Goal: Transaction & Acquisition: Obtain resource

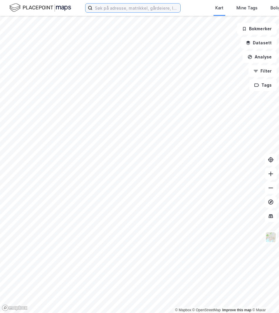
click at [116, 11] on input at bounding box center [136, 8] width 88 height 9
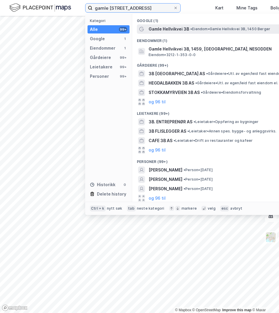
type input "gamle [STREET_ADDRESS]"
click at [201, 33] on div "Gamle Hellvikvei 3B • Eiendom • [STREET_ADDRESS]" at bounding box center [214, 28] width 155 height 9
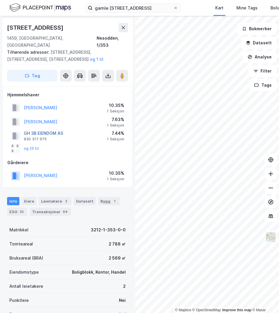
click at [0, 0] on button "GH 3B EIENDOM AS" at bounding box center [0, 0] width 0 height 0
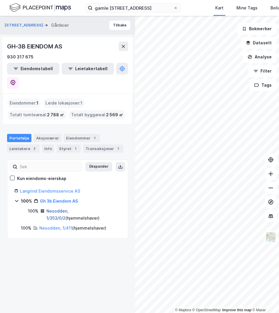
click at [49, 208] on link "Nesodden, 1/353/0/2" at bounding box center [57, 214] width 22 height 12
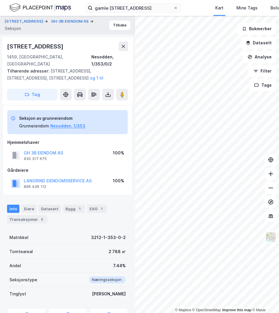
scroll to position [26, 0]
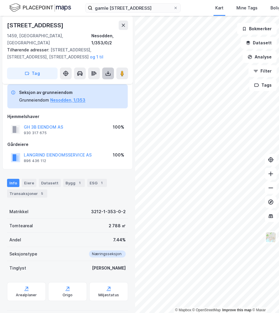
click at [106, 69] on button at bounding box center [108, 73] width 12 height 12
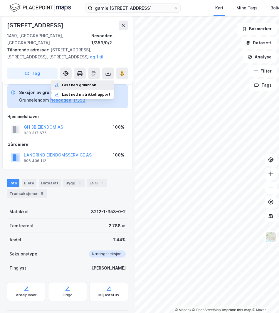
click at [92, 83] on div "Last ned grunnbok" at bounding box center [79, 85] width 34 height 5
